Goal: Task Accomplishment & Management: Manage account settings

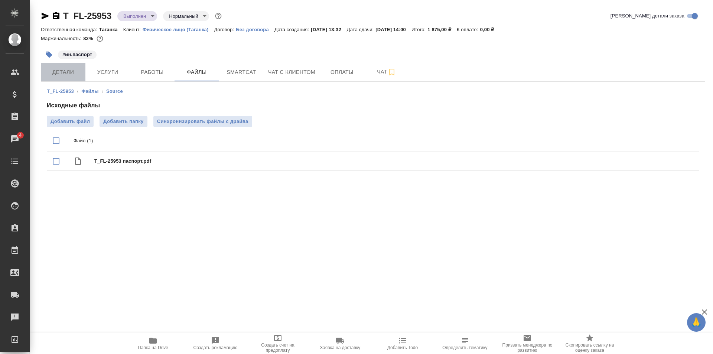
click at [71, 69] on span "Детали" at bounding box center [63, 72] width 36 height 9
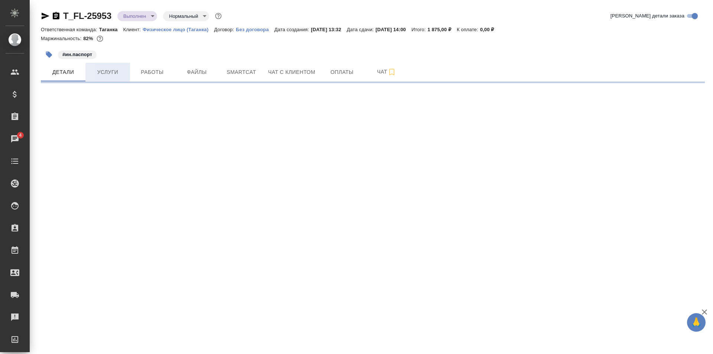
select select "RU"
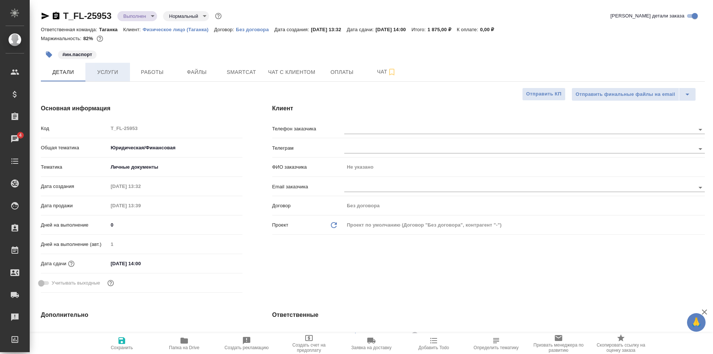
type textarea "x"
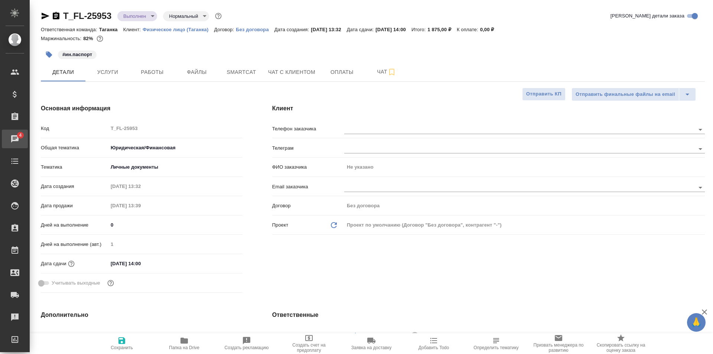
type textarea "x"
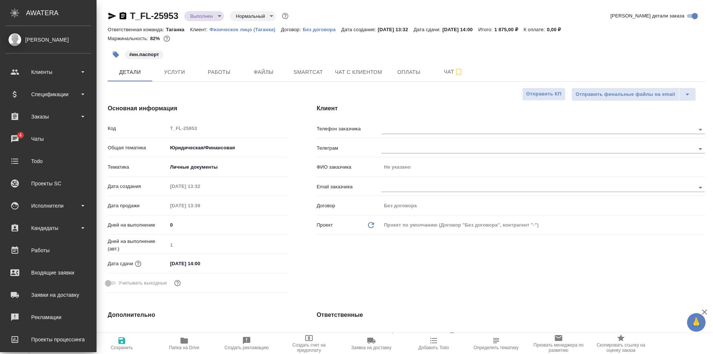
type textarea "x"
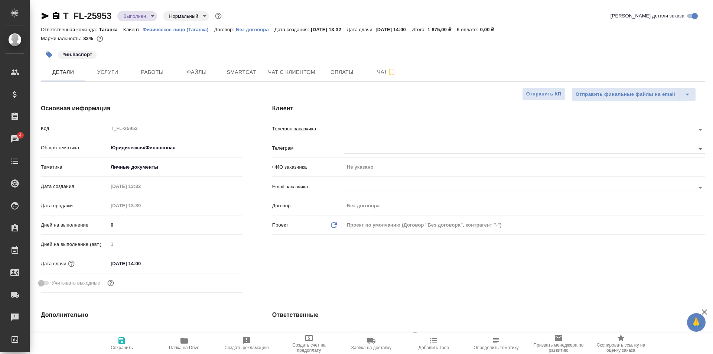
type textarea "x"
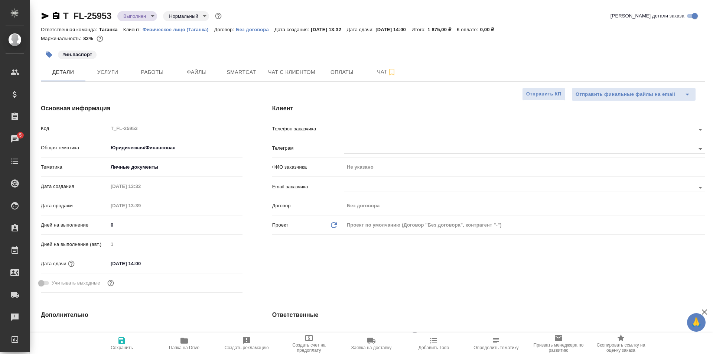
type textarea "x"
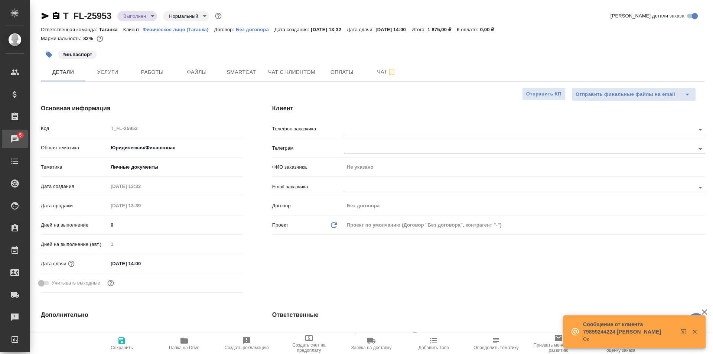
type textarea "x"
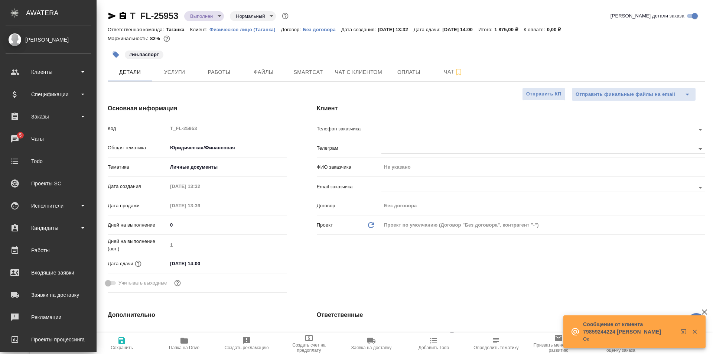
type textarea "x"
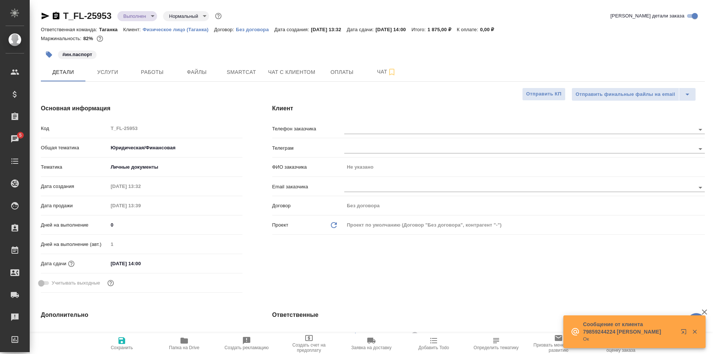
type textarea "x"
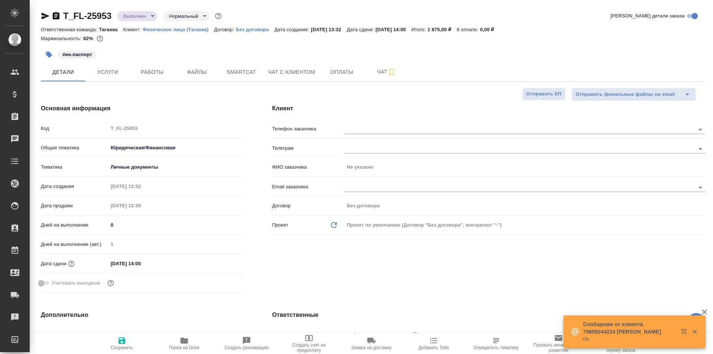
type textarea "x"
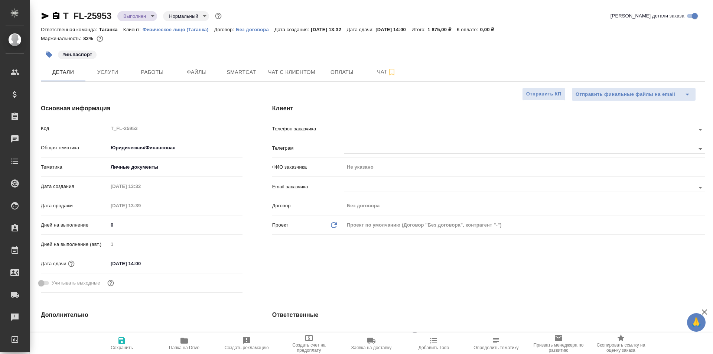
type textarea "x"
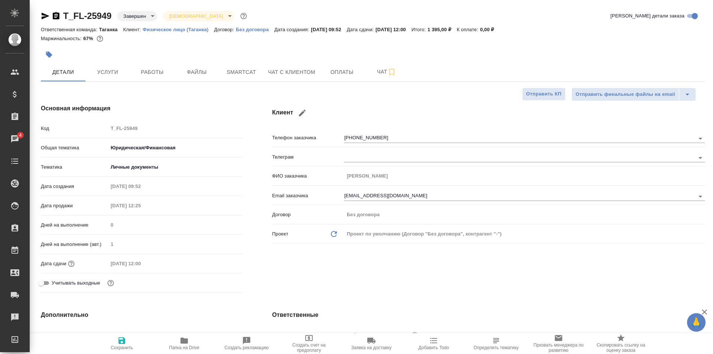
select select "RU"
click at [142, 20] on body "🙏 .cls-1 fill:#fff; AWATERA Galisheva Mariya Клиенты Спецификации Заказы 4 Чаты…" at bounding box center [356, 207] width 713 height 414
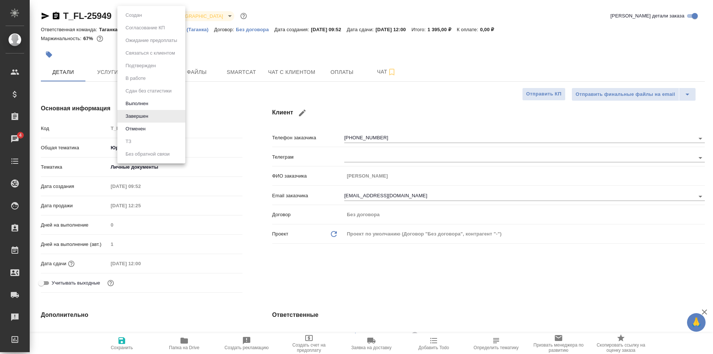
click at [226, 57] on div at bounding box center [356, 177] width 713 height 354
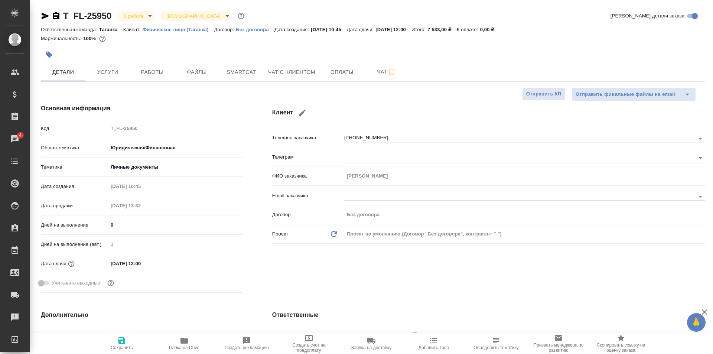
select select "RU"
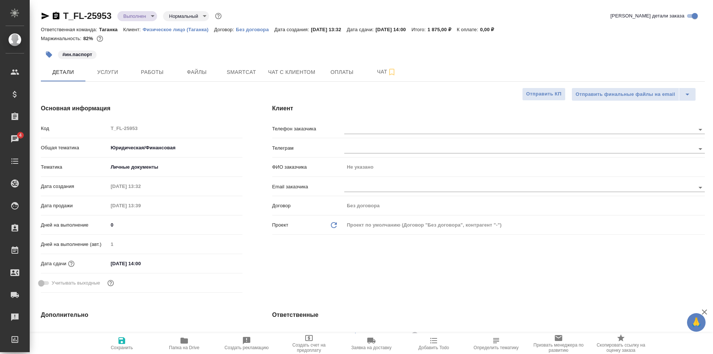
select select "RU"
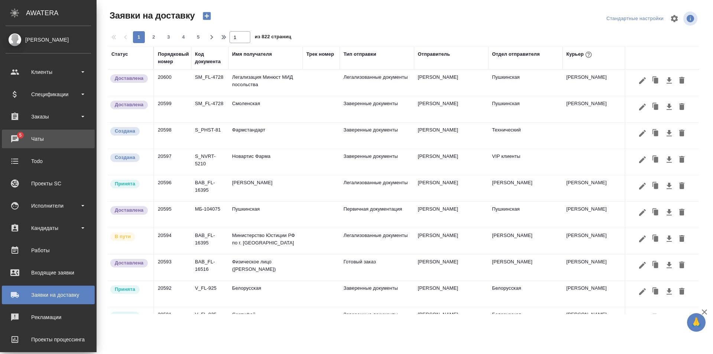
click at [21, 139] on div "Чаты" at bounding box center [48, 138] width 85 height 11
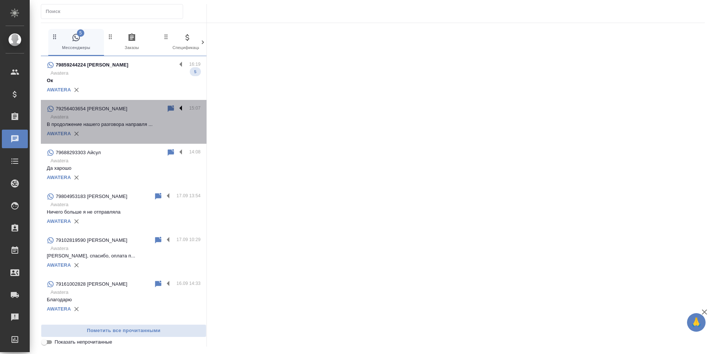
click at [176, 110] on label at bounding box center [182, 108] width 13 height 9
click at [0, 0] on input "checkbox" at bounding box center [0, 0] width 0 height 0
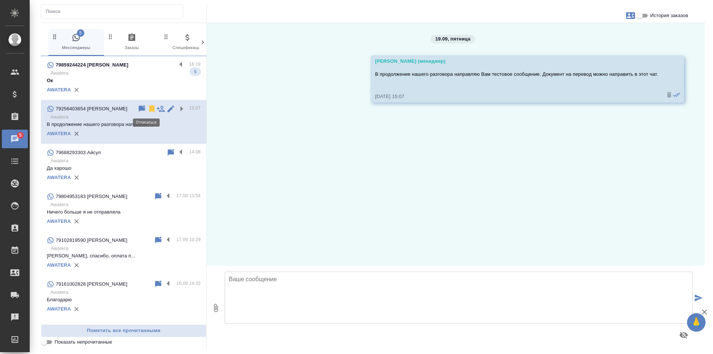
click at [149, 108] on icon at bounding box center [151, 109] width 5 height 7
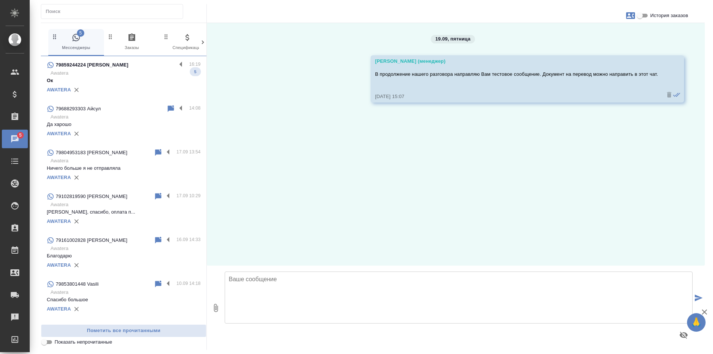
scroll to position [39, 0]
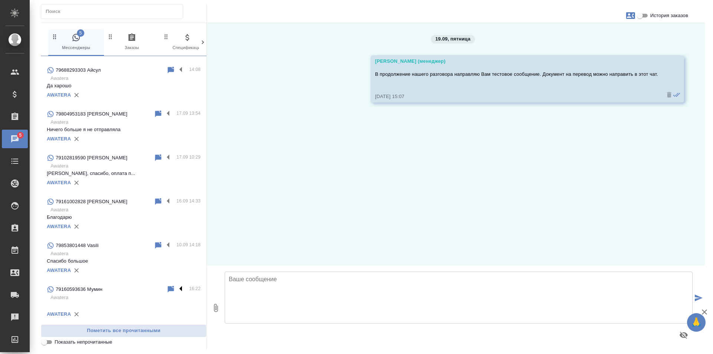
click at [176, 288] on label at bounding box center [182, 289] width 13 height 9
click at [0, 0] on input "checkbox" at bounding box center [0, 0] width 0 height 0
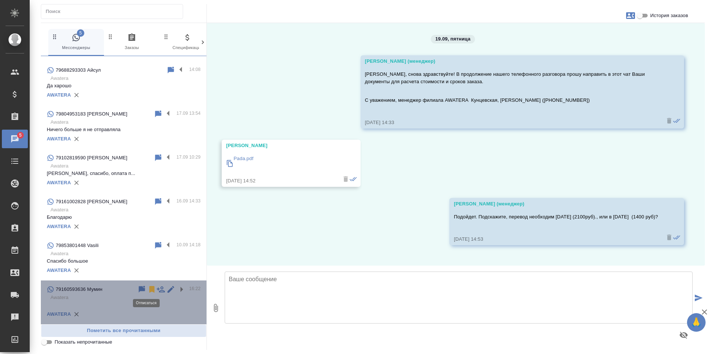
click at [149, 286] on icon at bounding box center [151, 289] width 5 height 7
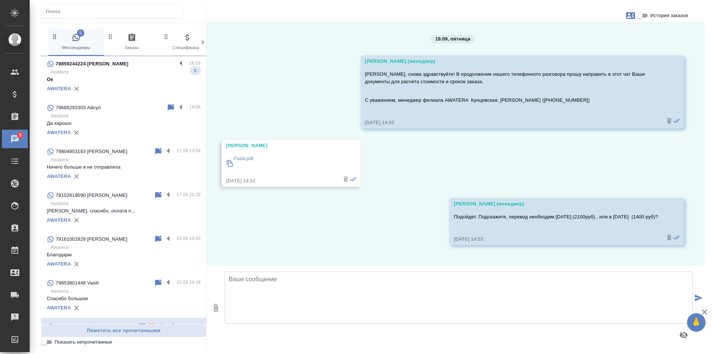
scroll to position [0, 0]
click at [181, 65] on label at bounding box center [182, 65] width 13 height 9
click at [0, 0] on input "checkbox" at bounding box center [0, 0] width 0 height 0
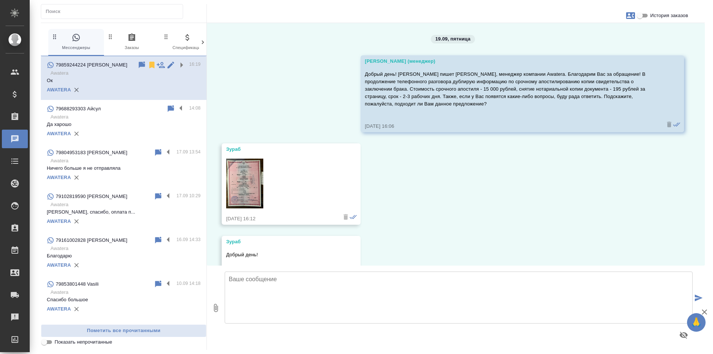
click at [236, 185] on img at bounding box center [244, 184] width 37 height 50
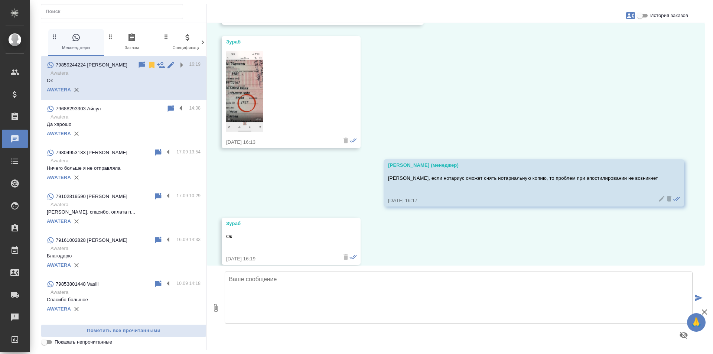
scroll to position [327, 0]
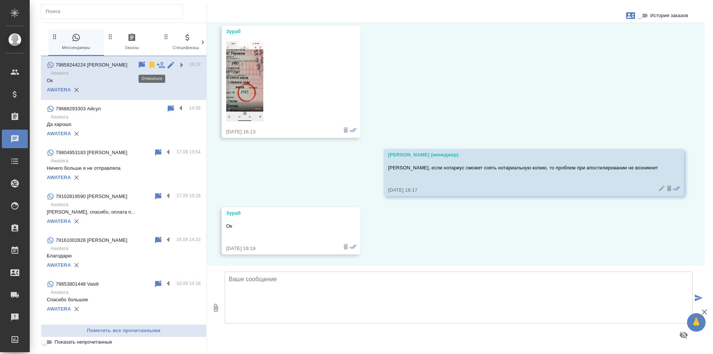
click at [152, 65] on icon at bounding box center [151, 65] width 5 height 7
